Goal: Task Accomplishment & Management: Manage account settings

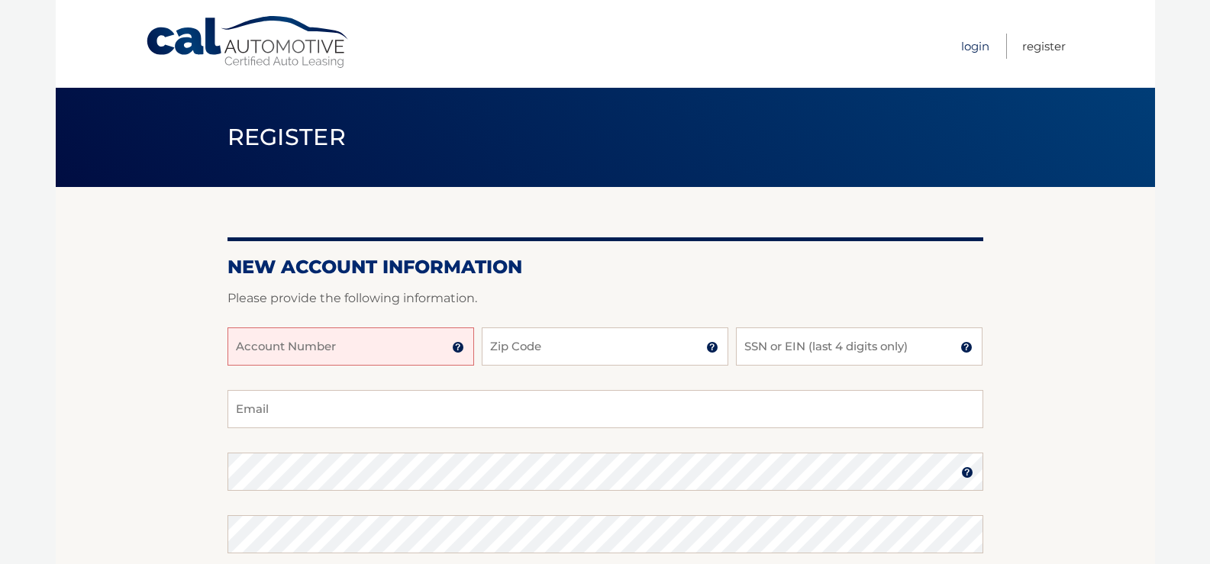
click at [970, 44] on link "Login" at bounding box center [975, 46] width 28 height 25
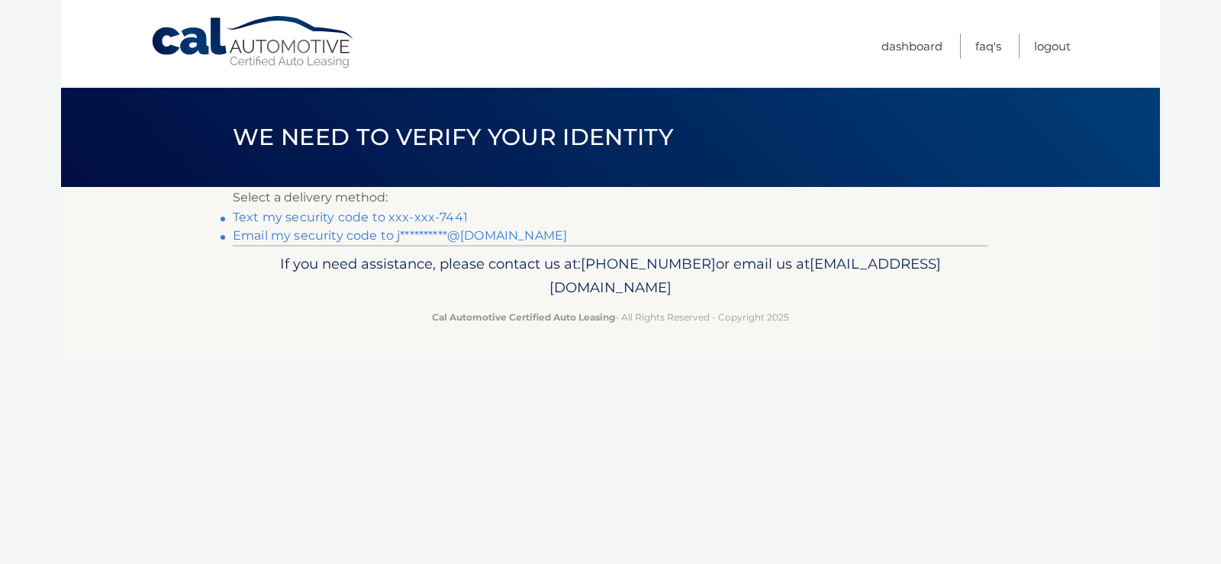
click at [378, 217] on link "Text my security code to xxx-xxx-7441" at bounding box center [350, 217] width 235 height 15
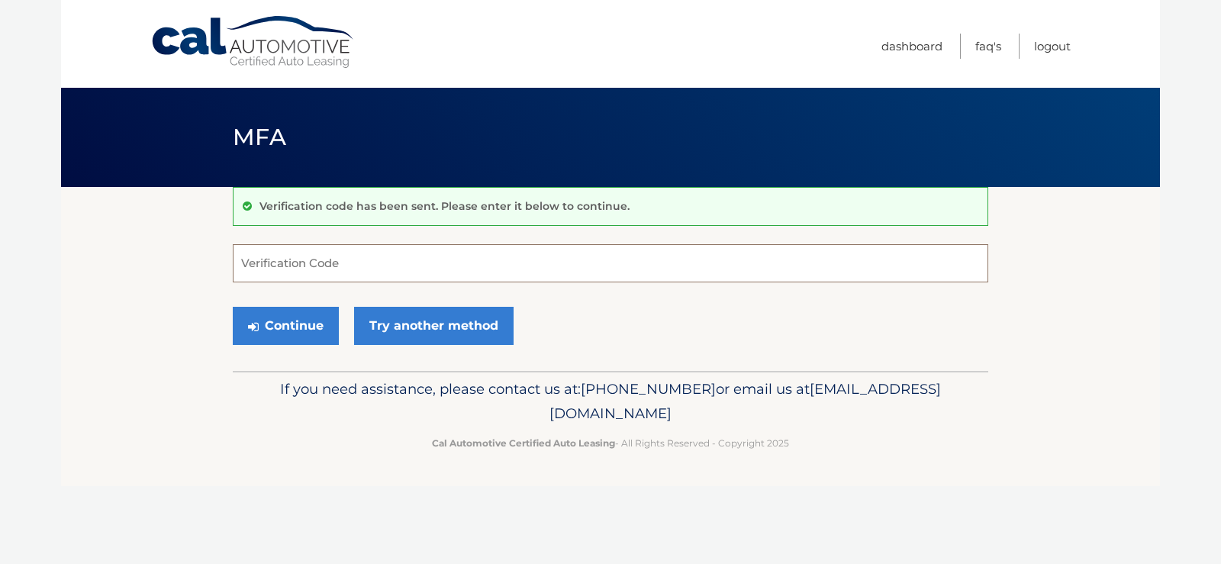
click at [399, 266] on input "Verification Code" at bounding box center [611, 263] width 756 height 38
click at [339, 265] on input "Verification Code" at bounding box center [611, 263] width 756 height 38
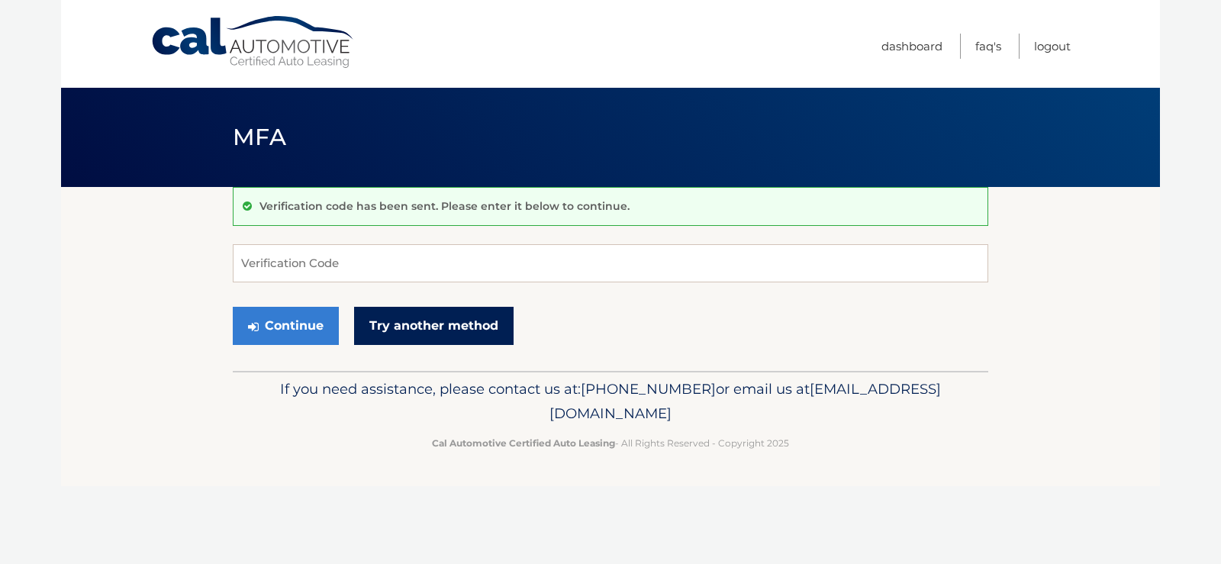
click at [384, 324] on link "Try another method" at bounding box center [434, 326] width 160 height 38
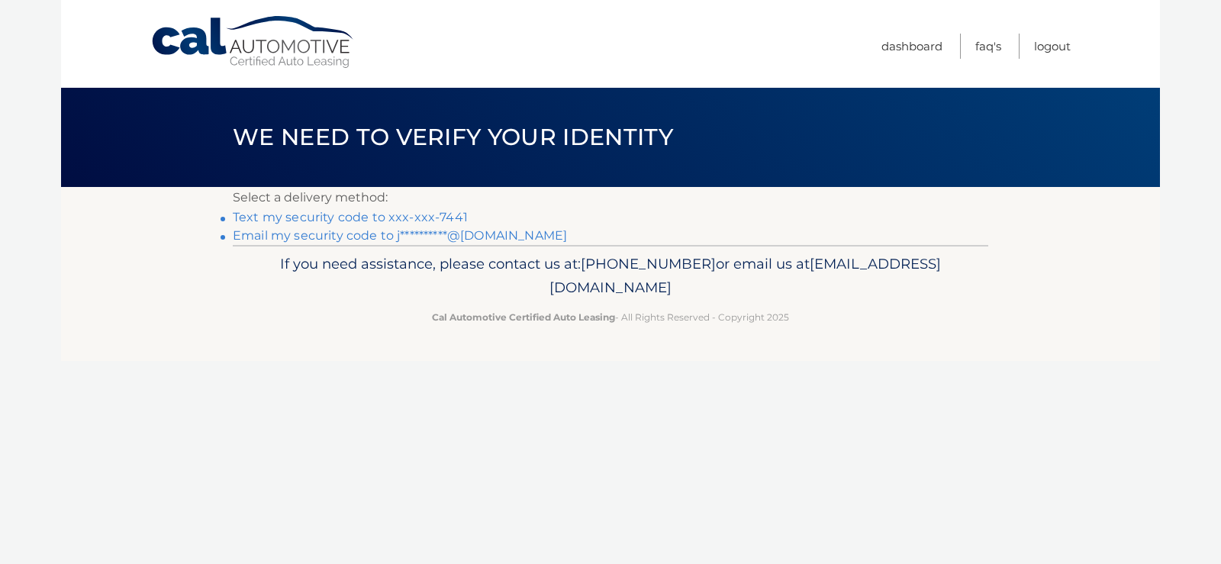
click at [320, 214] on link "Text my security code to xxx-xxx-7441" at bounding box center [350, 217] width 235 height 15
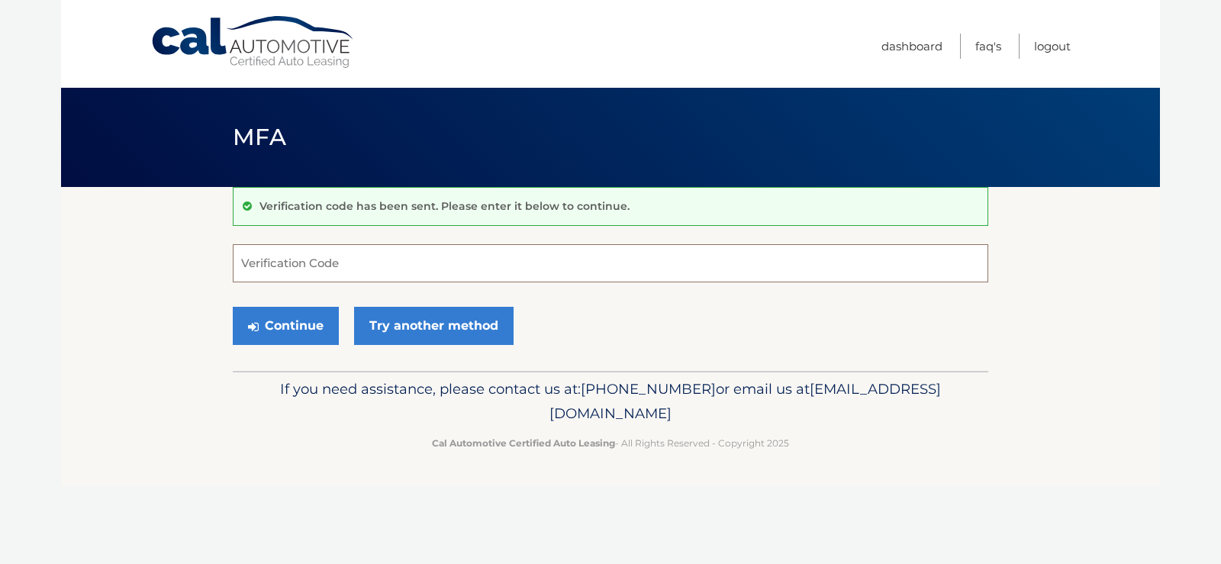
click at [285, 265] on input "Verification Code" at bounding box center [611, 263] width 756 height 38
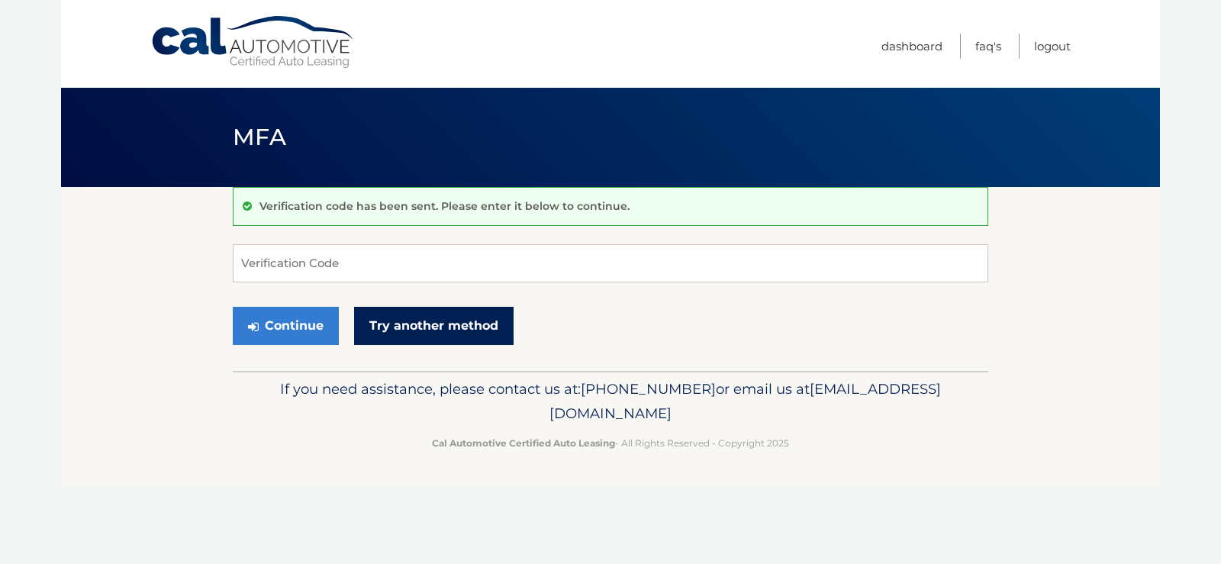
click at [370, 320] on link "Try another method" at bounding box center [434, 326] width 160 height 38
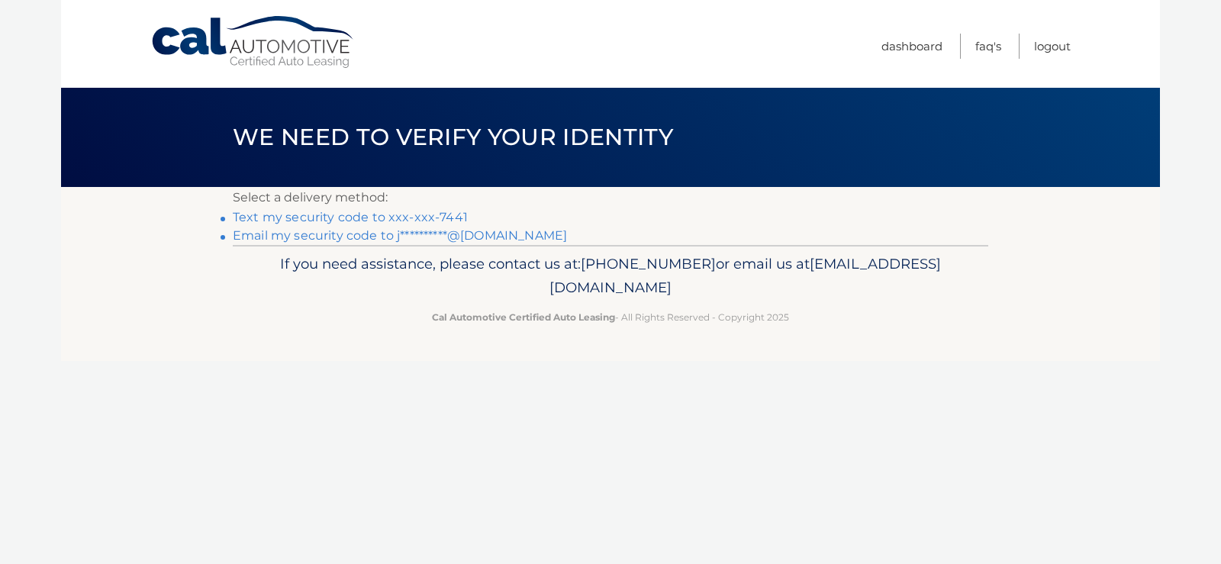
click at [350, 237] on link "**********" at bounding box center [400, 235] width 334 height 15
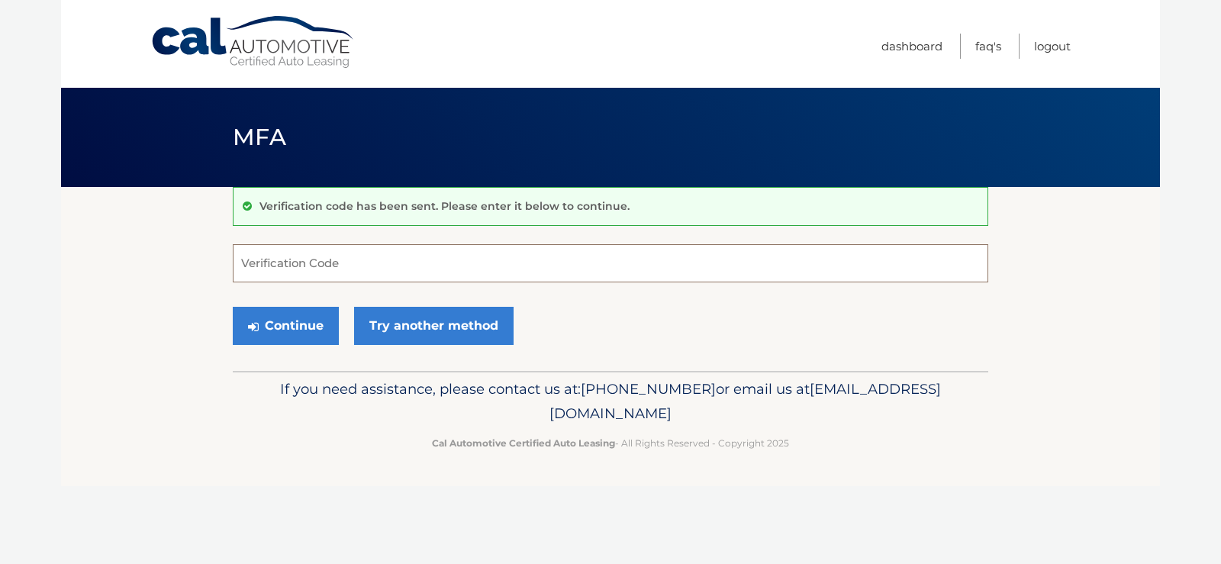
click at [349, 261] on input "Verification Code" at bounding box center [611, 263] width 756 height 38
click at [363, 266] on input "Verification Code" at bounding box center [611, 263] width 756 height 38
type input "630324"
click at [287, 329] on button "Continue" at bounding box center [286, 326] width 106 height 38
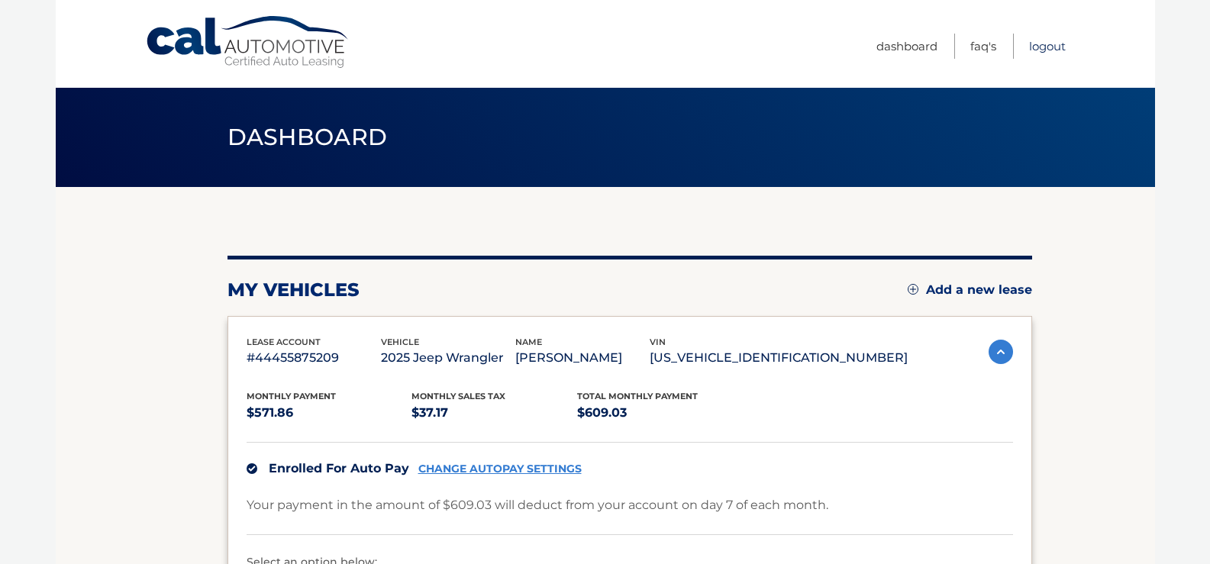
click at [1050, 48] on link "Logout" at bounding box center [1047, 46] width 37 height 25
